Goal: Transaction & Acquisition: Obtain resource

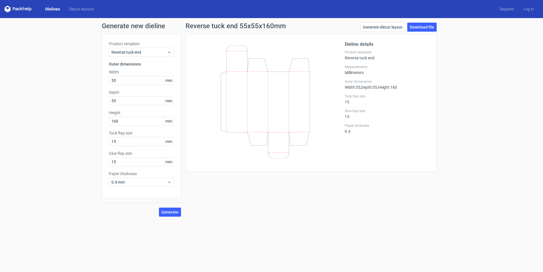
click at [48, 8] on link "Dielines" at bounding box center [53, 9] width 24 height 6
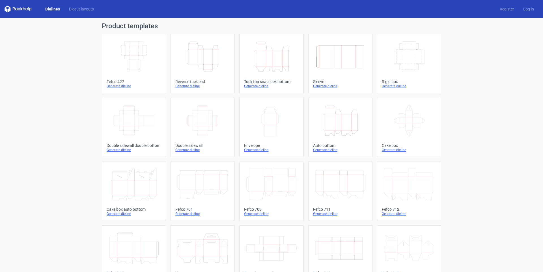
click at [141, 126] on icon "Width Depth Height" at bounding box center [134, 121] width 50 height 32
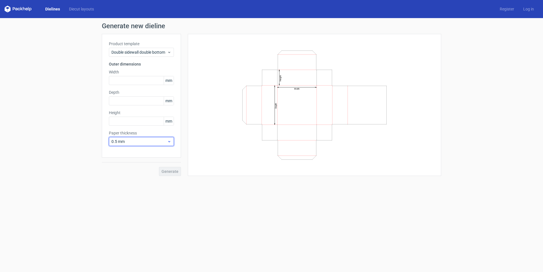
click at [113, 142] on span "0.5 mm" at bounding box center [139, 142] width 56 height 6
click at [121, 153] on div "0.4 mm" at bounding box center [141, 154] width 60 height 9
click at [117, 83] on input "text" at bounding box center [141, 80] width 65 height 9
type input "10"
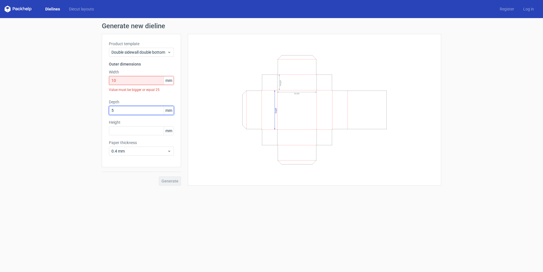
type input "5"
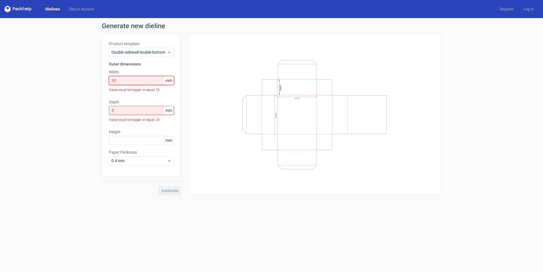
drag, startPoint x: 122, startPoint y: 81, endPoint x: 91, endPoint y: 81, distance: 31.7
click at [105, 80] on div "Product template Double sidewall double bottom Outer dimensions Width 10 mm Val…" at bounding box center [141, 105] width 79 height 143
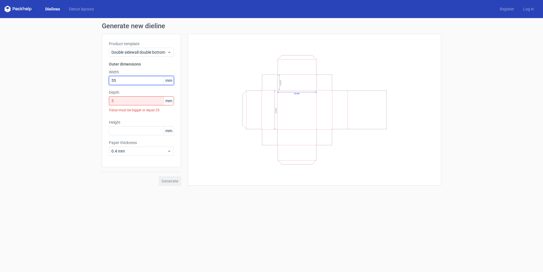
type input "55"
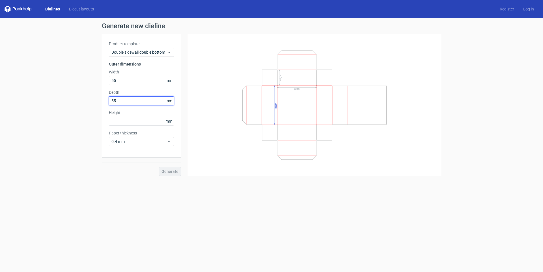
type input "55"
type input "25"
click at [169, 173] on span "Generate" at bounding box center [169, 172] width 17 height 4
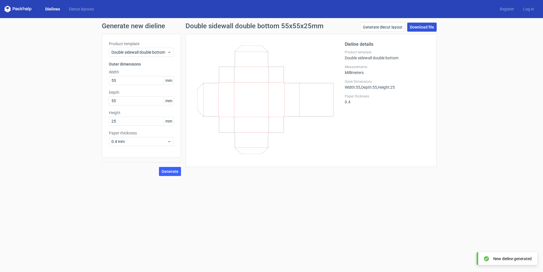
click at [418, 27] on link "Download file" at bounding box center [421, 27] width 29 height 9
